Goal: Task Accomplishment & Management: Complete application form

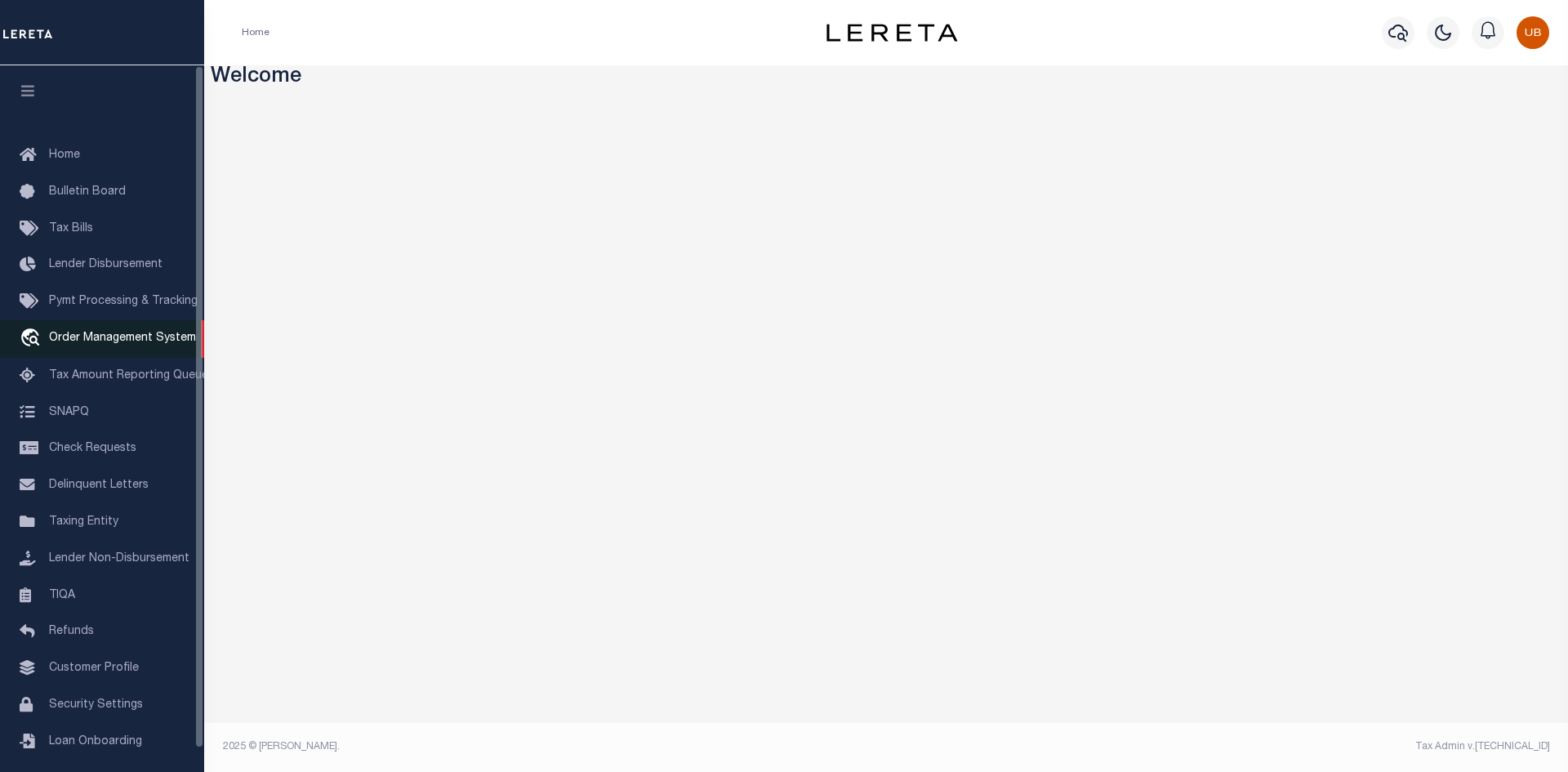
click at [86, 351] on link "travel_explore Order Management System" at bounding box center [102, 339] width 204 height 38
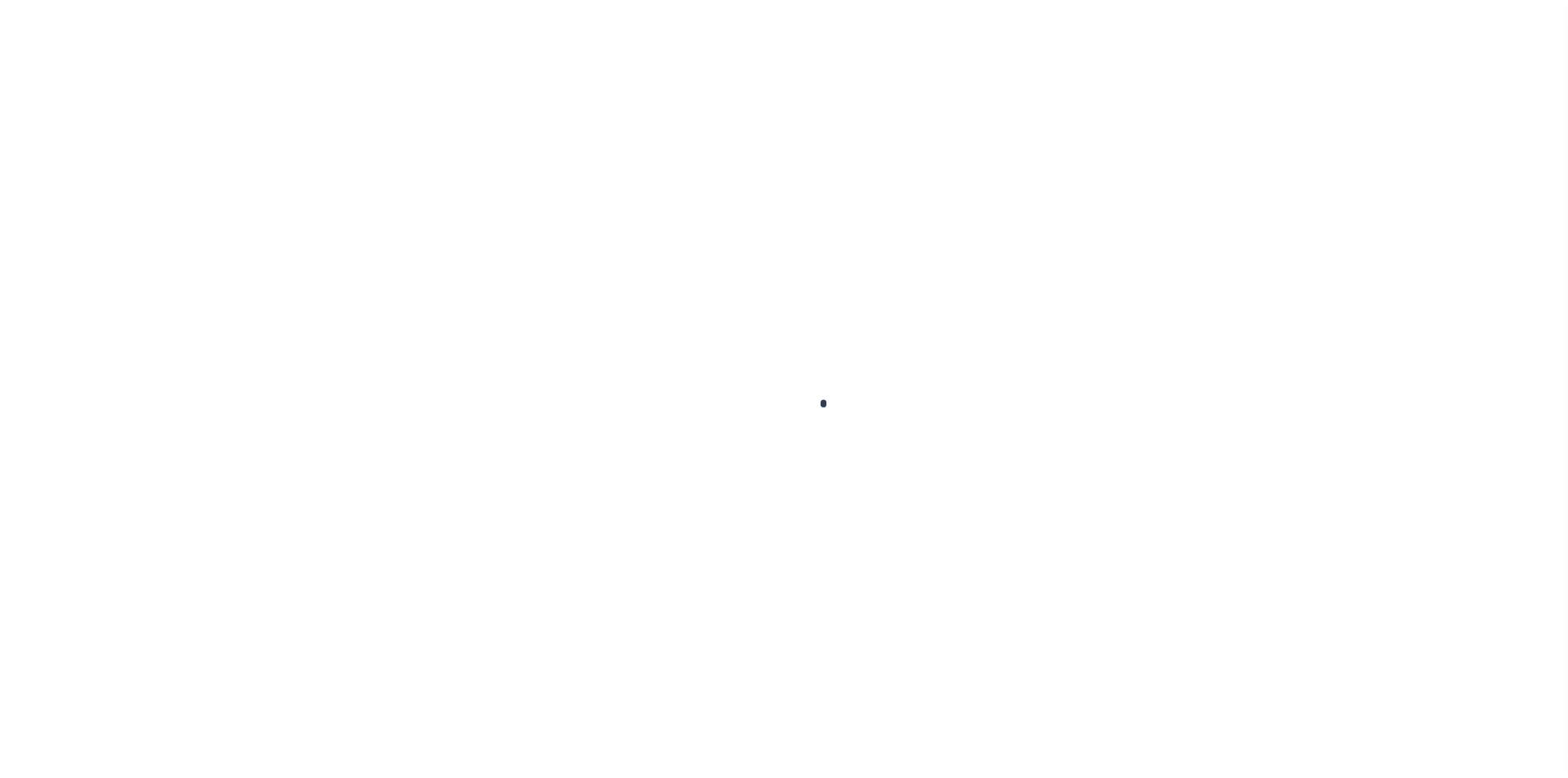
scroll to position [24, 0]
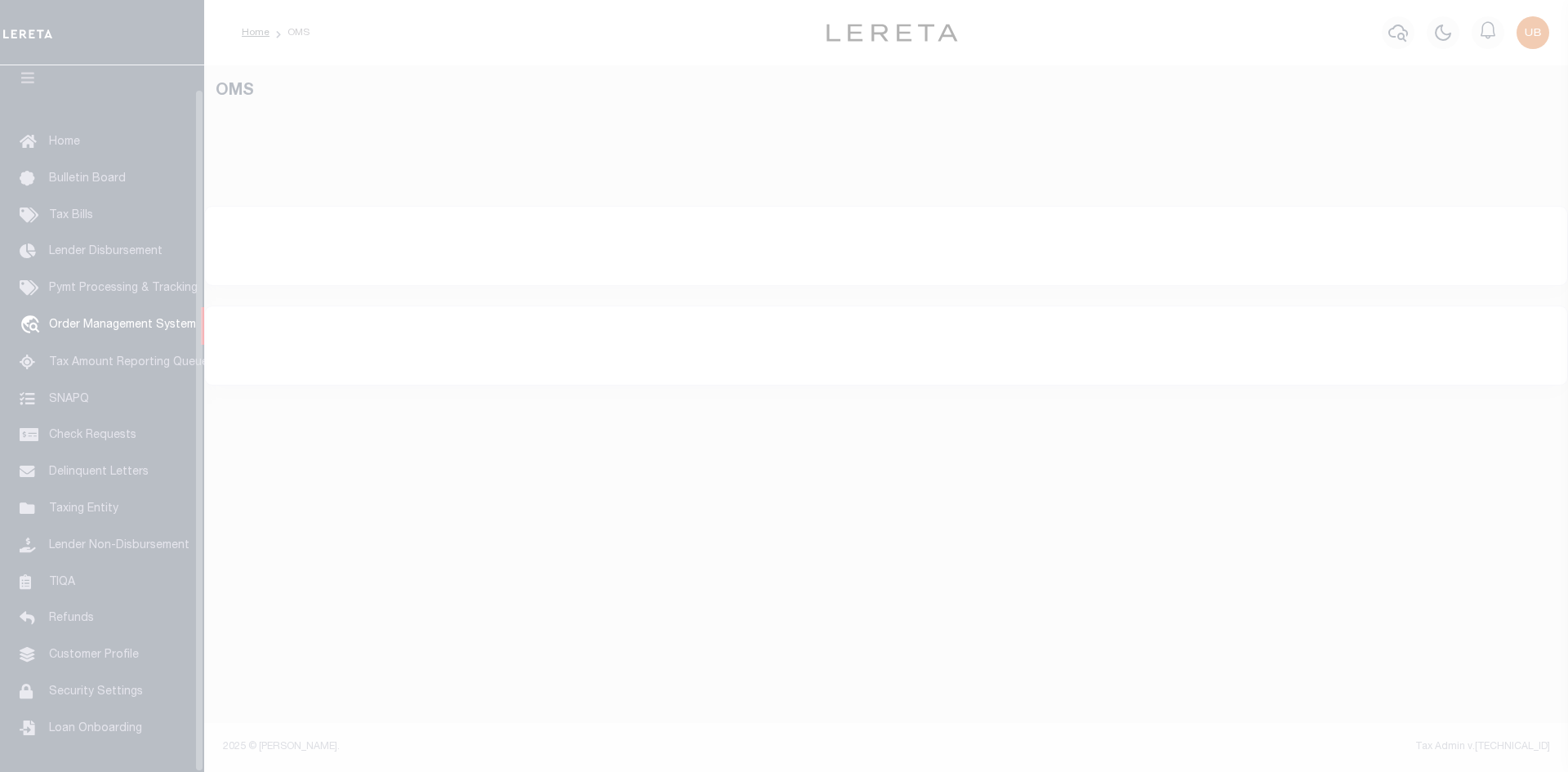
select select "200"
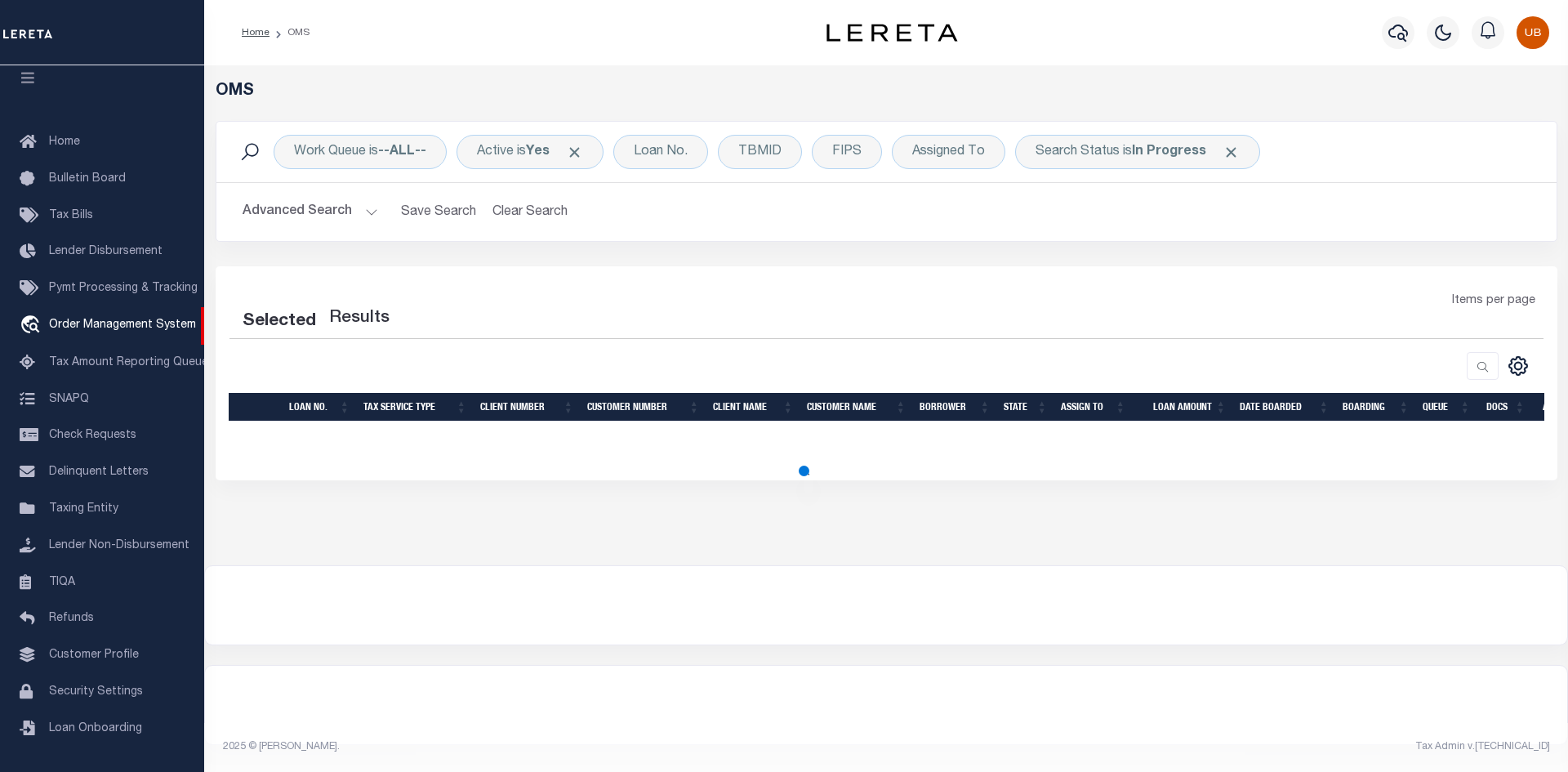
select select "200"
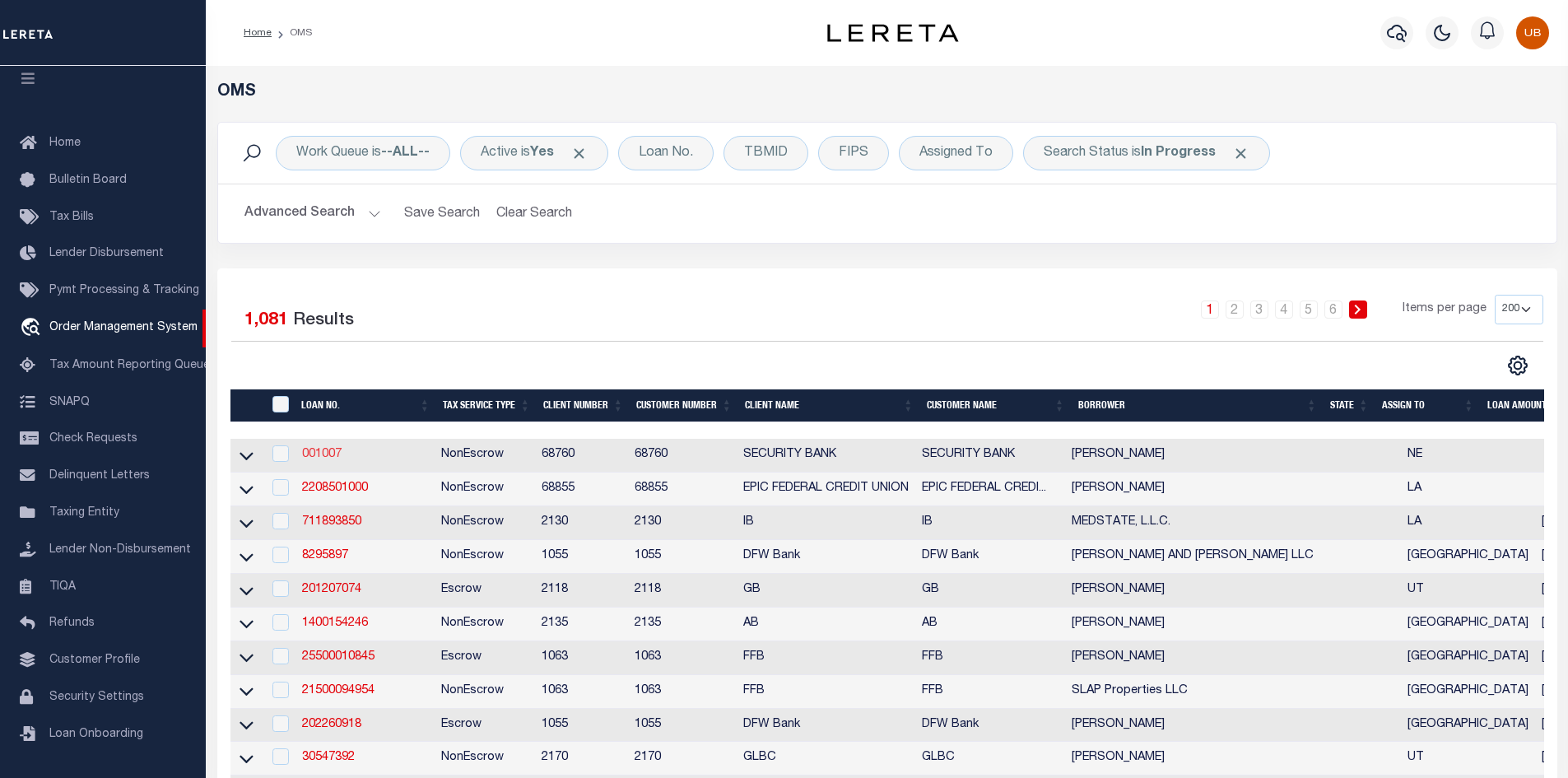
click at [325, 450] on link "001007" at bounding box center [321, 454] width 40 height 12
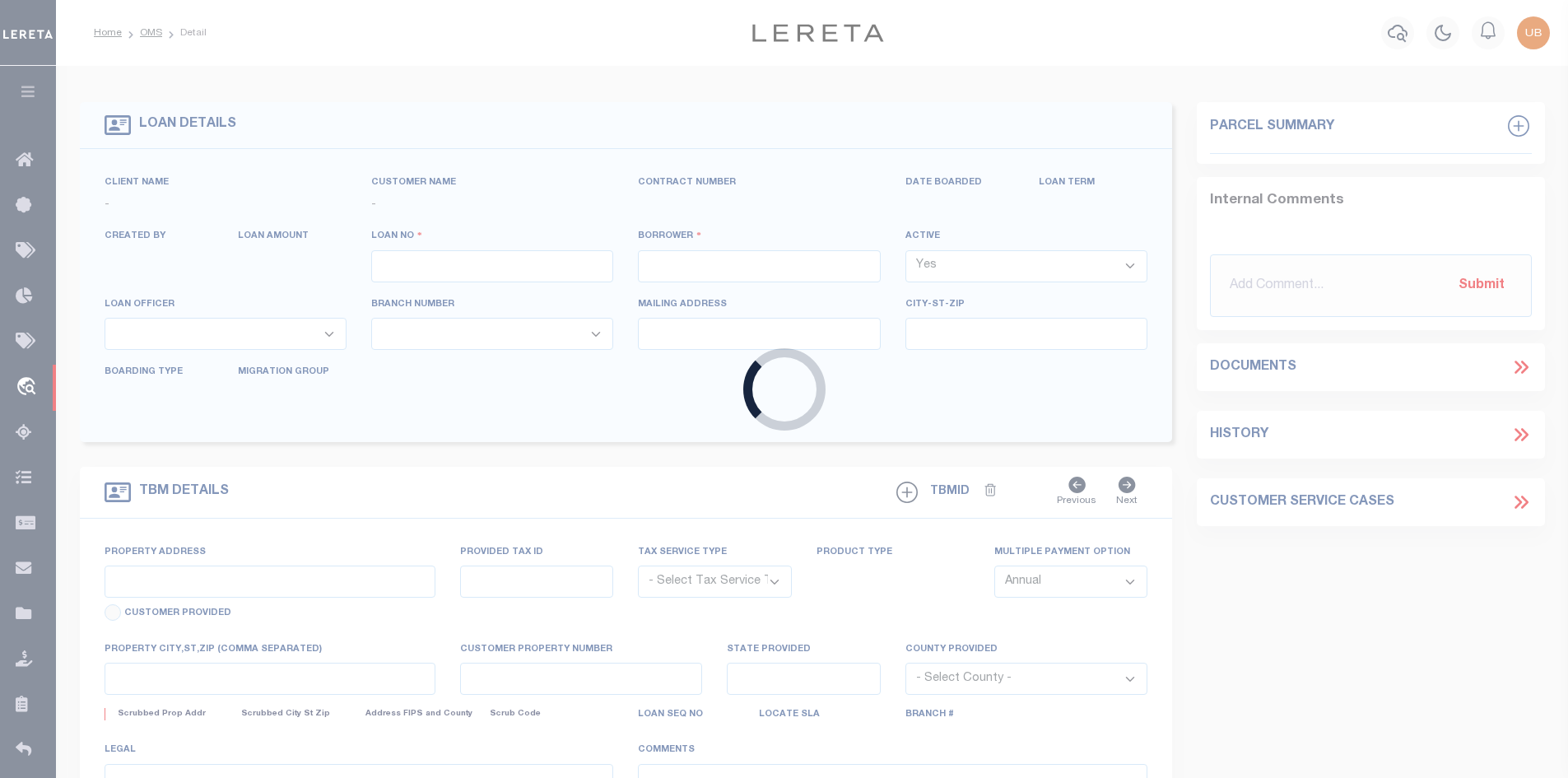
type input "001007"
type input "[PERSON_NAME]"
select select
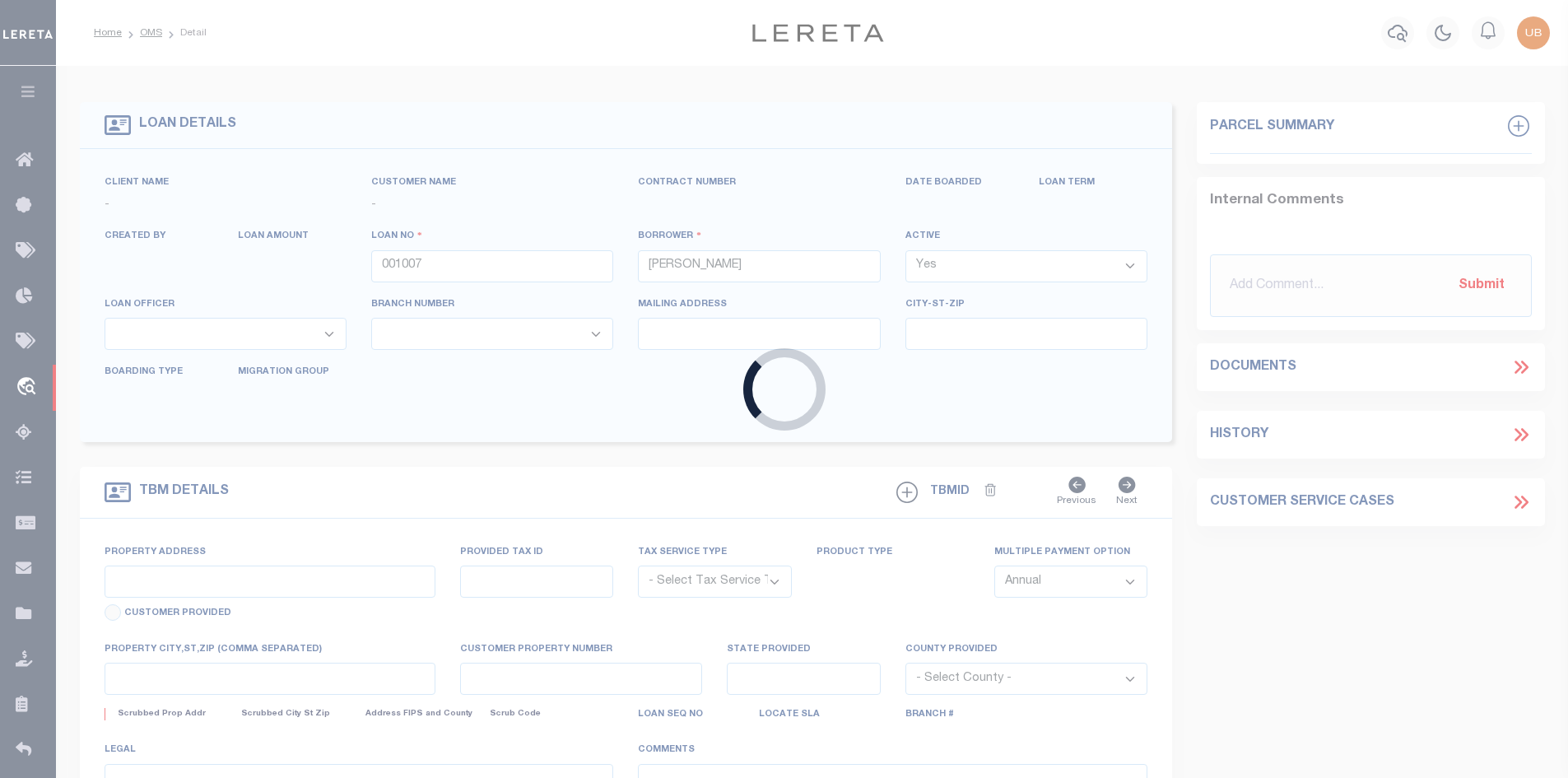
select select
type input "57759 874 RD"
radio input "true"
select select "NonEscrow"
select select
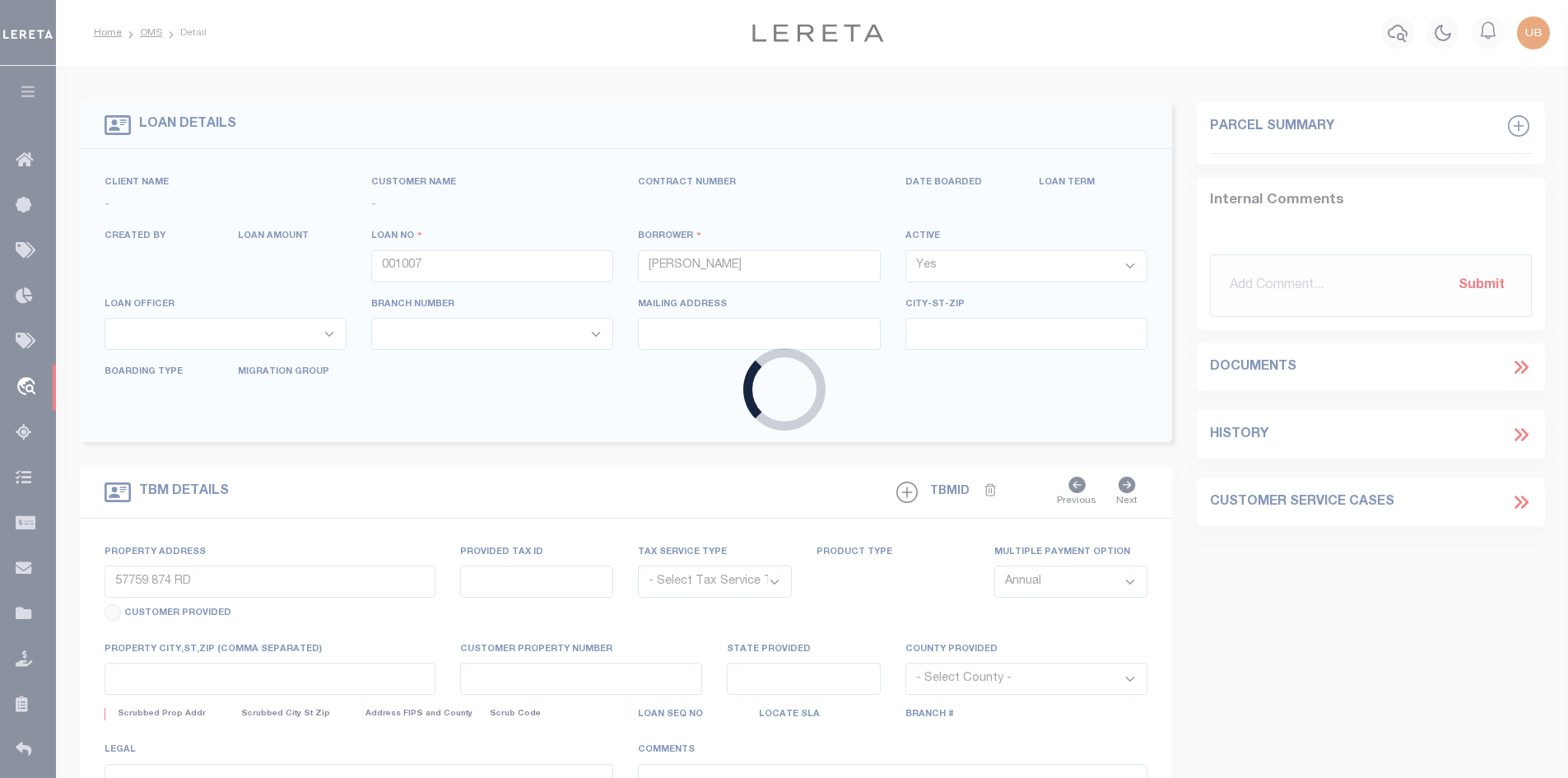
type input "[PERSON_NAME] NE 687323024"
type input "001007"
type input "NE"
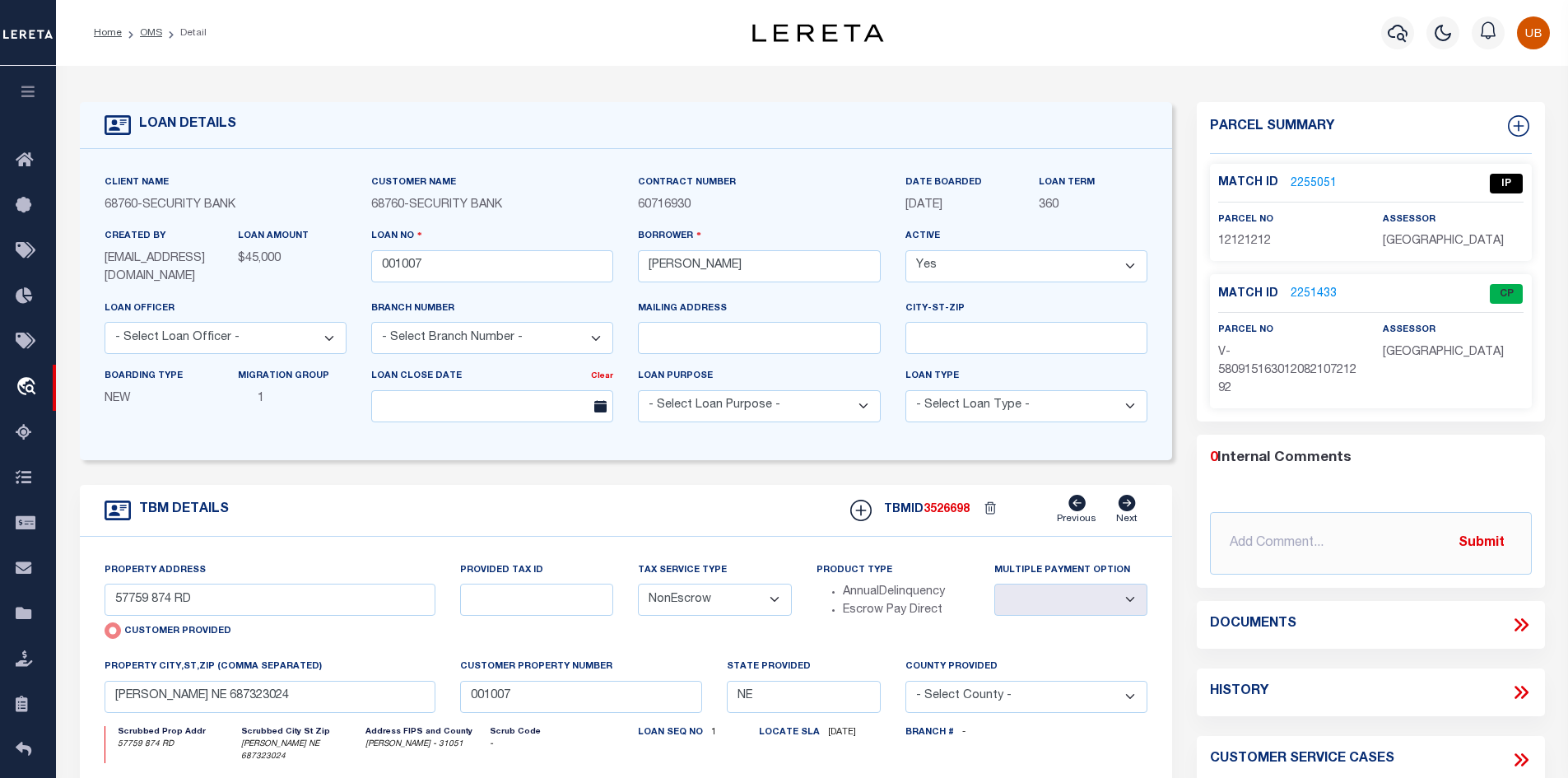
click at [1530, 620] on icon at bounding box center [1520, 624] width 21 height 21
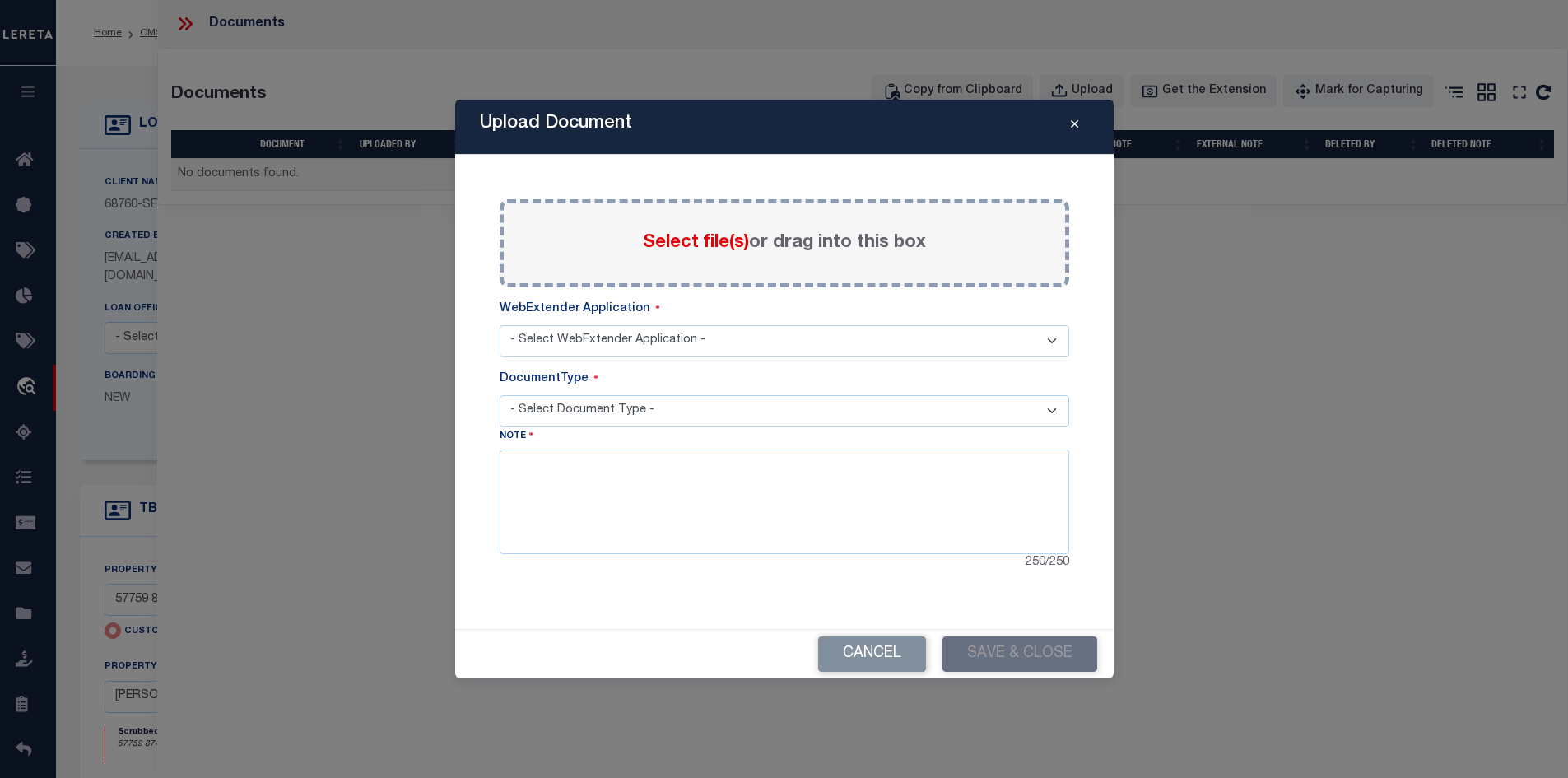
click at [1077, 127] on icon "Close" at bounding box center [1074, 125] width 8 height 13
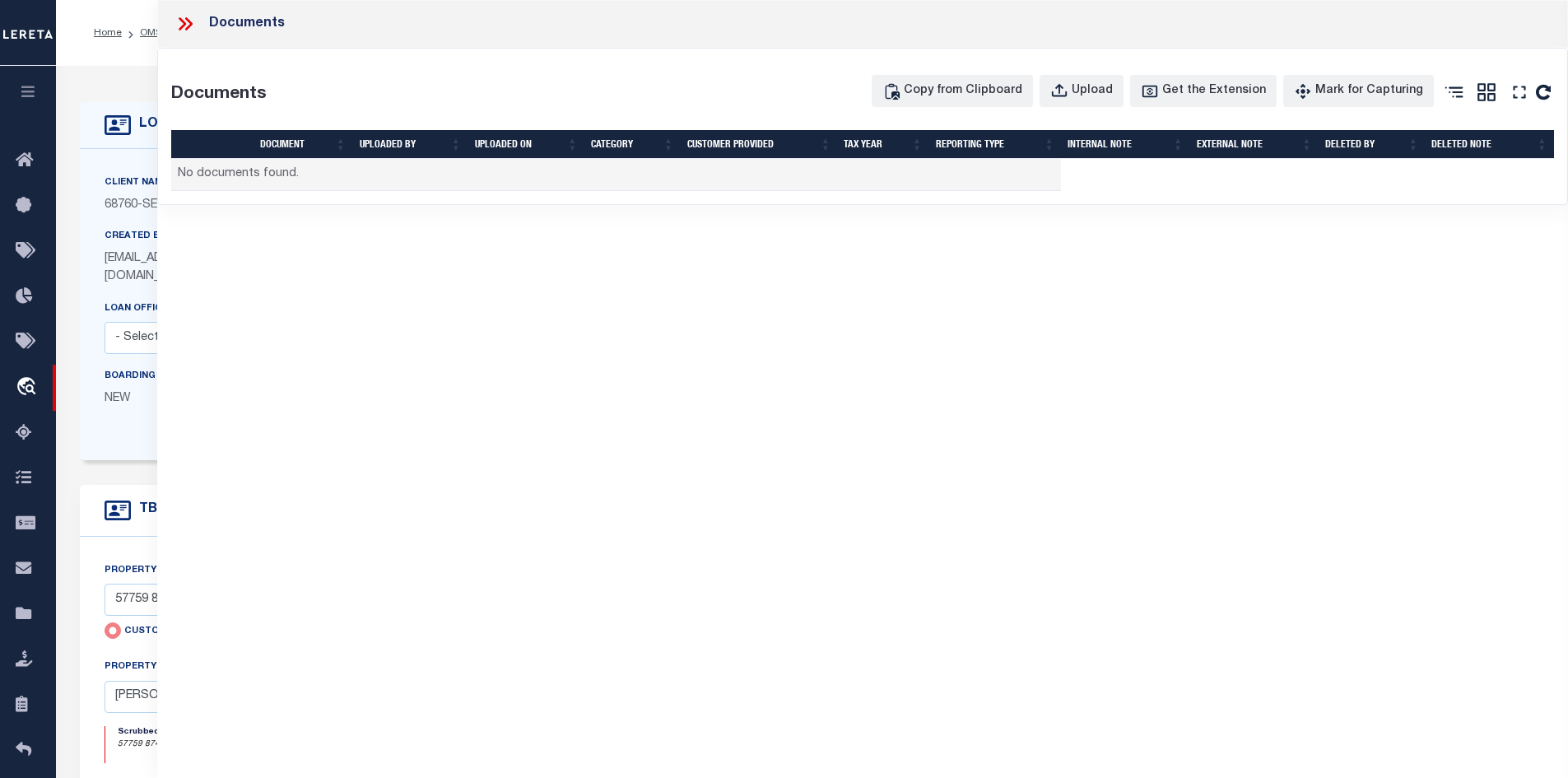
click at [188, 31] on icon at bounding box center [185, 24] width 21 height 21
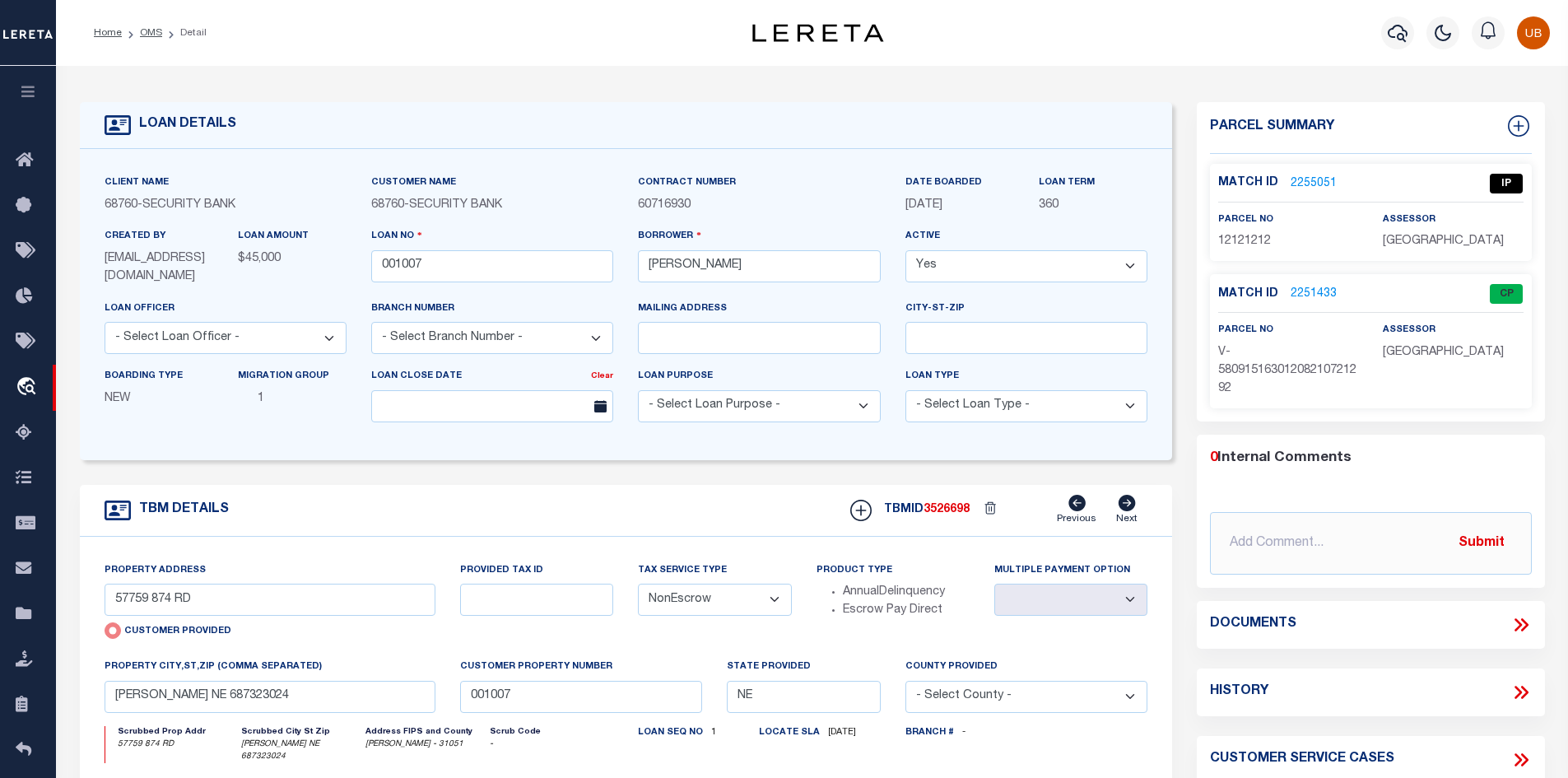
click at [1515, 615] on icon at bounding box center [1520, 624] width 21 height 21
